Goal: Information Seeking & Learning: Learn about a topic

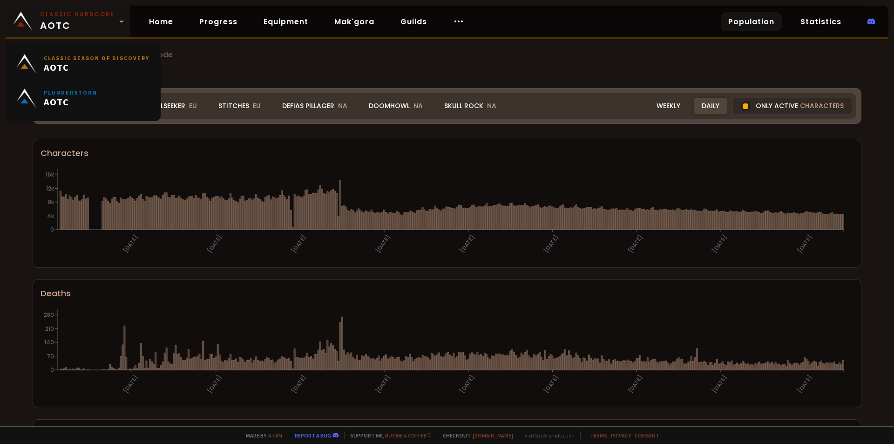
click at [80, 23] on span "Classic Hardcore AOTC" at bounding box center [77, 21] width 75 height 22
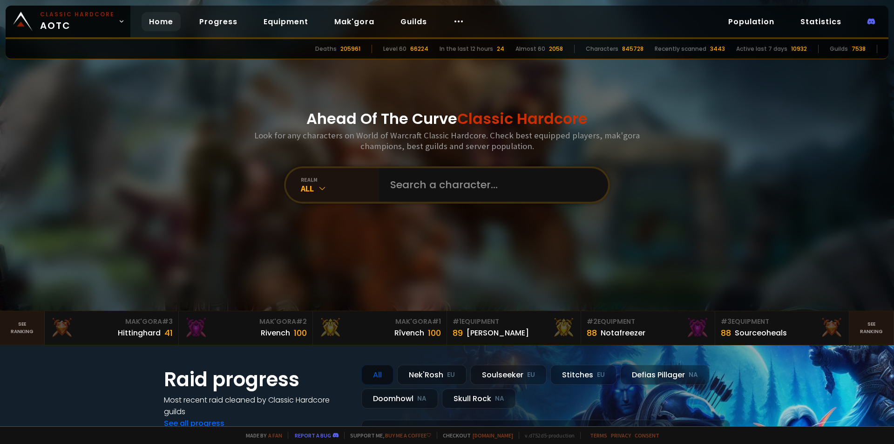
click at [564, 26] on div "Classic Hardcore AOTC Home Progress Equipment Mak'gora Guilds Population Statis…" at bounding box center [447, 23] width 883 height 34
click at [322, 176] on div "realm" at bounding box center [340, 179] width 78 height 7
click at [206, 245] on div "Ahead Of The Curve Classic Hardcore Look for any characters on World of Warcraf…" at bounding box center [447, 155] width 561 height 311
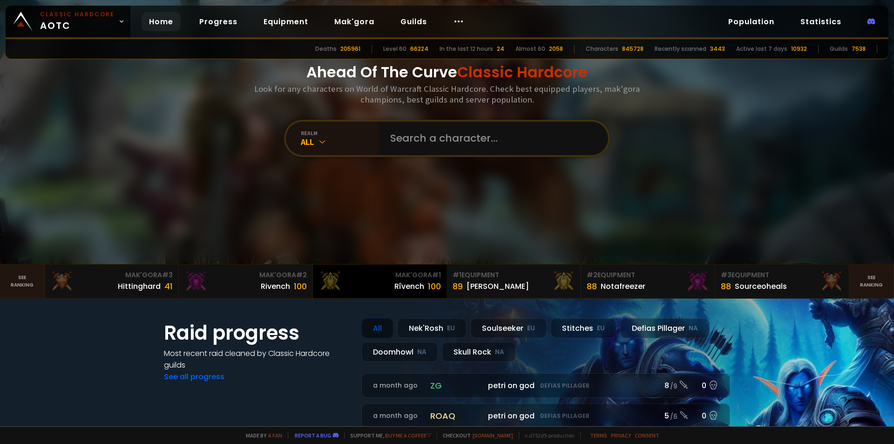
scroll to position [140, 0]
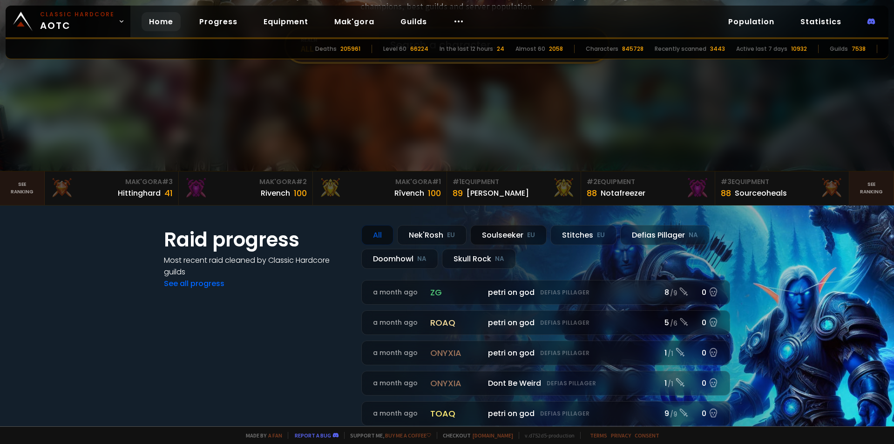
click at [499, 237] on div "Soulseeker EU" at bounding box center [508, 235] width 76 height 20
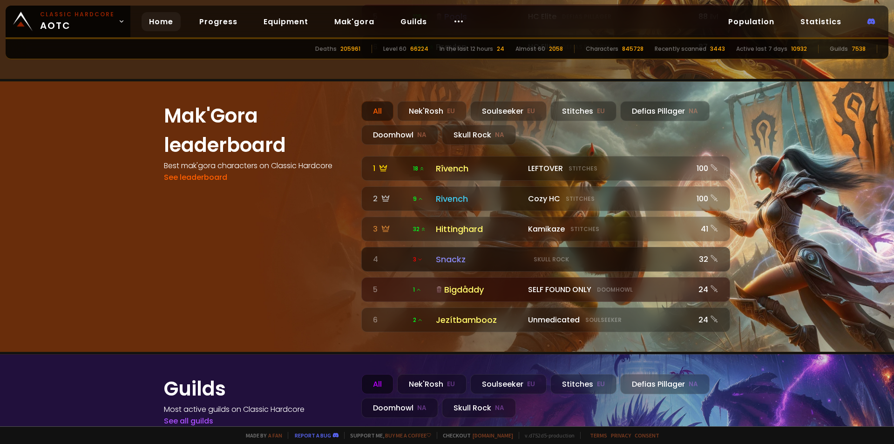
scroll to position [838, 0]
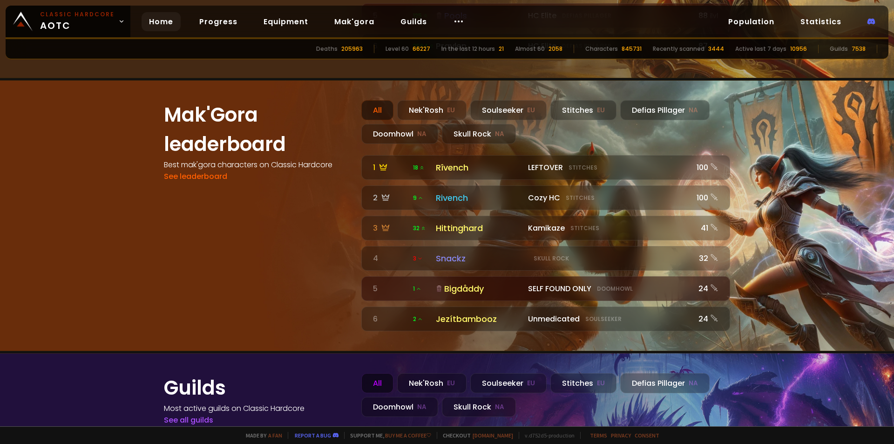
click at [126, 120] on section "Mak'Gora leaderboard Best mak'gora characters on Classic Hardcore See leaderboa…" at bounding box center [447, 215] width 894 height 271
click at [528, 106] on small "EU" at bounding box center [531, 110] width 8 height 9
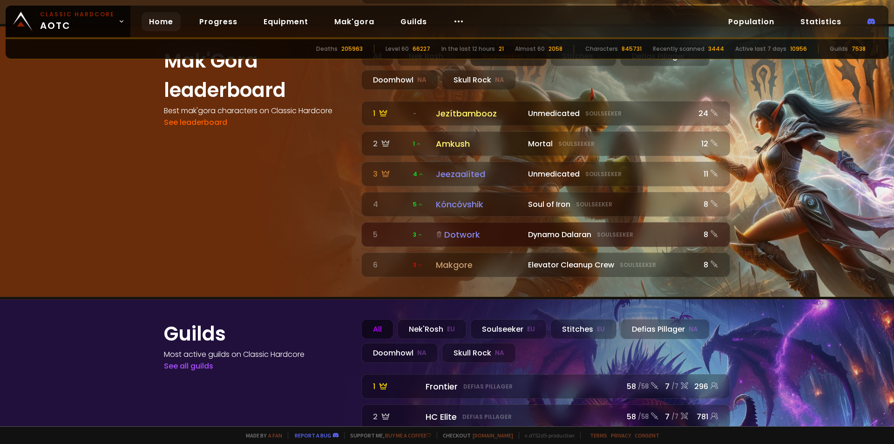
scroll to position [996, 0]
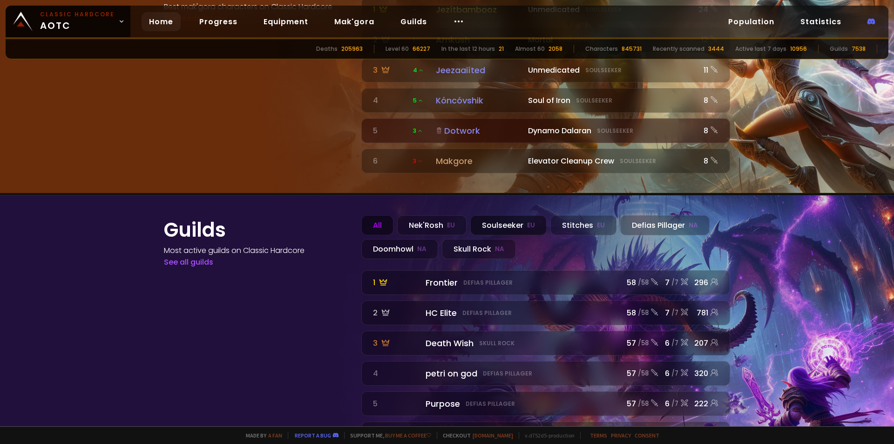
click at [512, 215] on div "Soulseeker EU" at bounding box center [508, 225] width 76 height 20
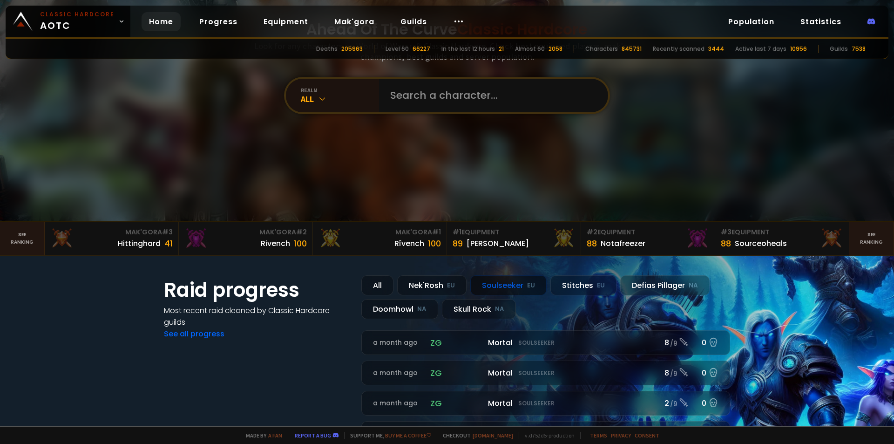
scroll to position [93, 0]
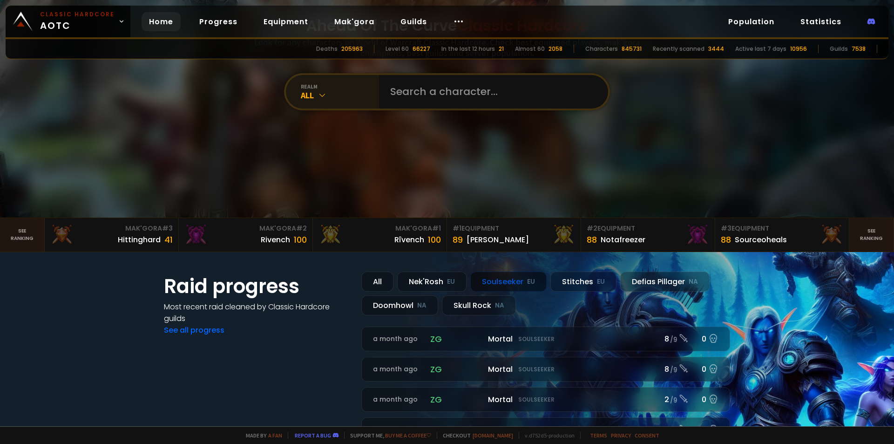
click at [318, 99] on icon at bounding box center [322, 94] width 9 height 9
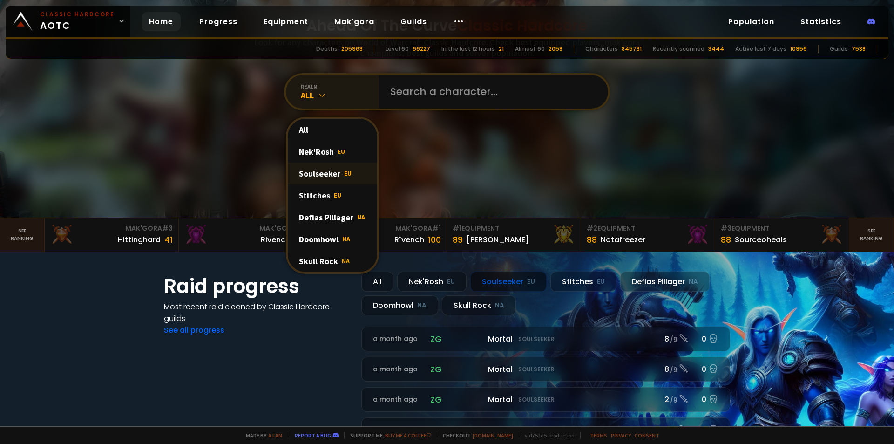
click at [330, 181] on div "Soulseeker EU" at bounding box center [332, 174] width 89 height 22
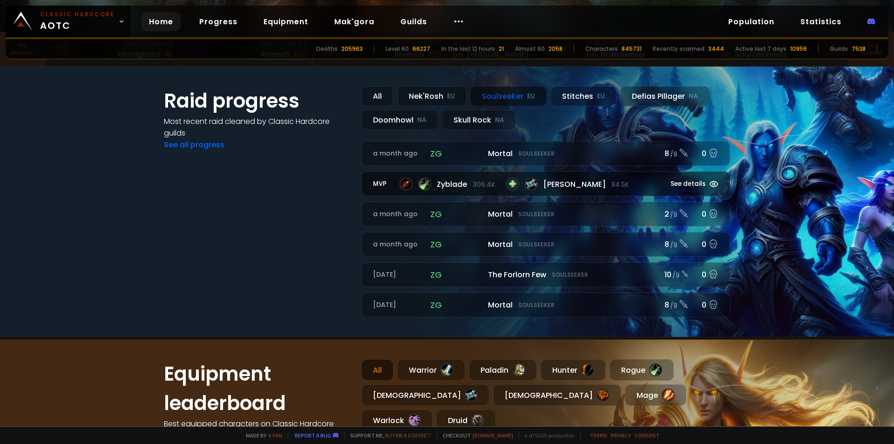
scroll to position [233, 0]
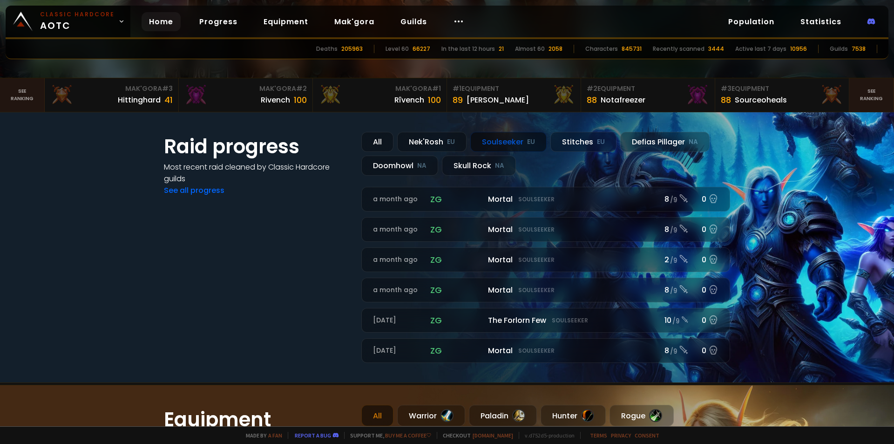
click at [511, 142] on div "Soulseeker EU" at bounding box center [508, 142] width 76 height 20
click at [385, 199] on small "MVP" at bounding box center [381, 199] width 17 height 9
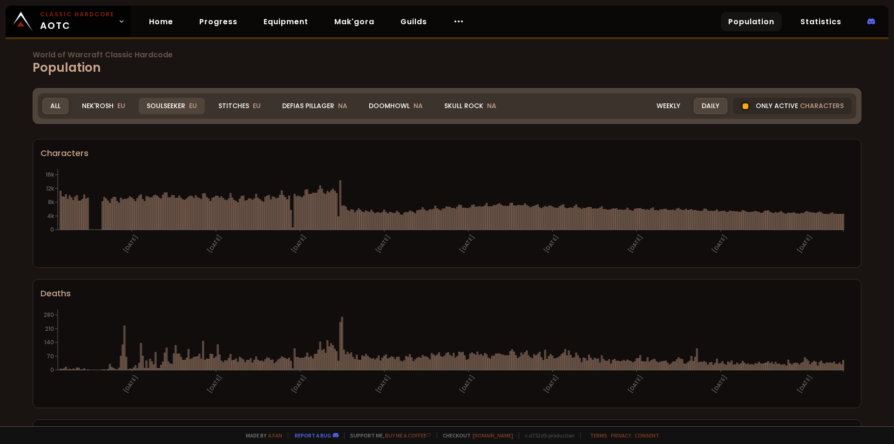
click at [167, 105] on div "Soulseeker EU" at bounding box center [172, 106] width 66 height 16
click at [168, 105] on div "Soulseeker EU" at bounding box center [172, 106] width 66 height 16
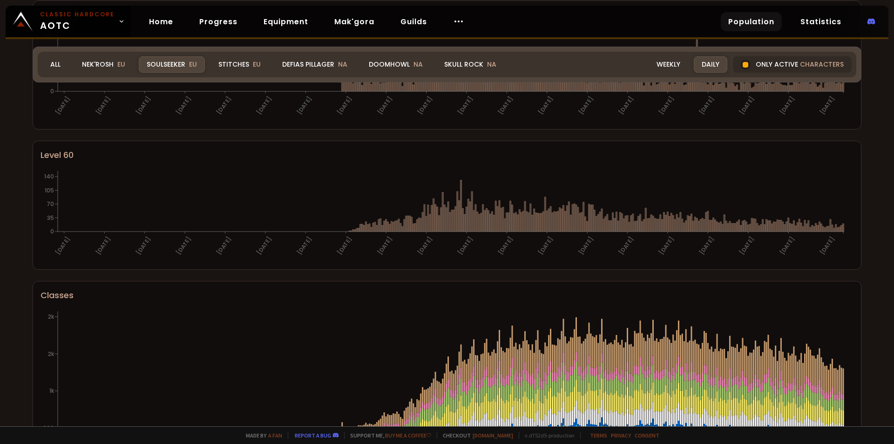
scroll to position [273, 0]
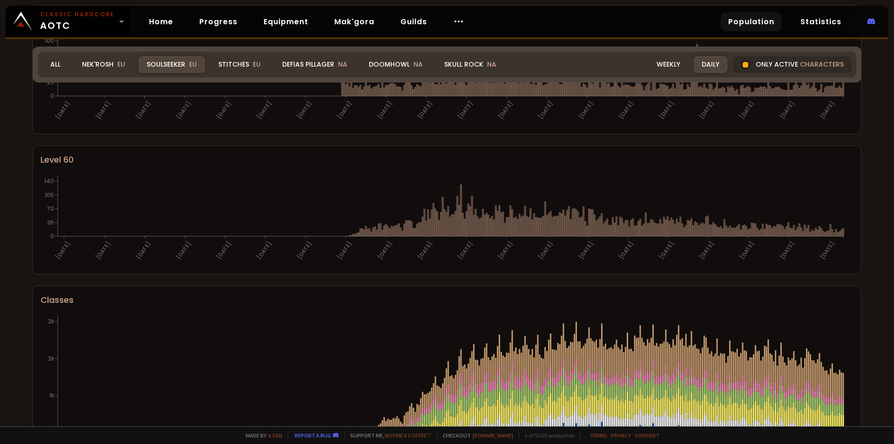
click at [179, 64] on div "Soulseeker EU" at bounding box center [172, 64] width 66 height 16
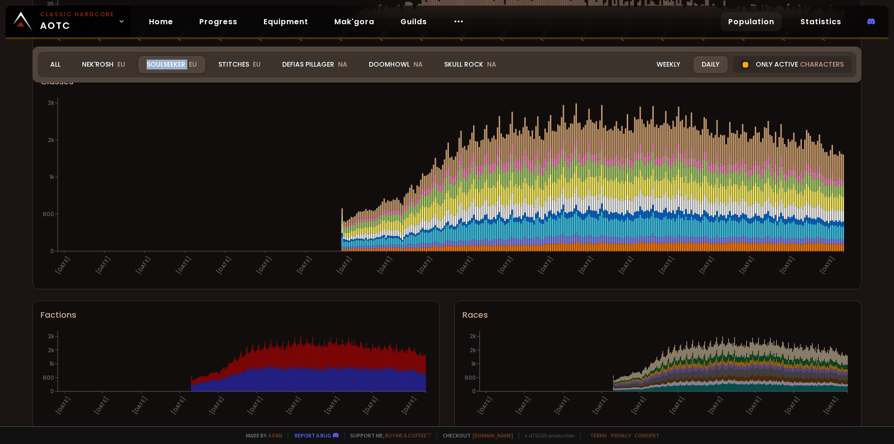
scroll to position [506, 0]
